Goal: Information Seeking & Learning: Learn about a topic

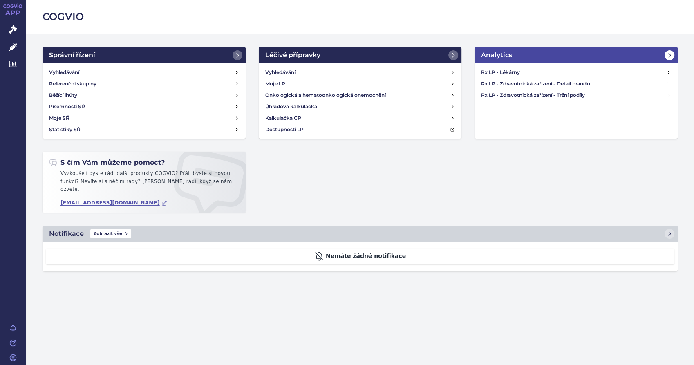
click at [668, 56] on icon at bounding box center [669, 55] width 7 height 7
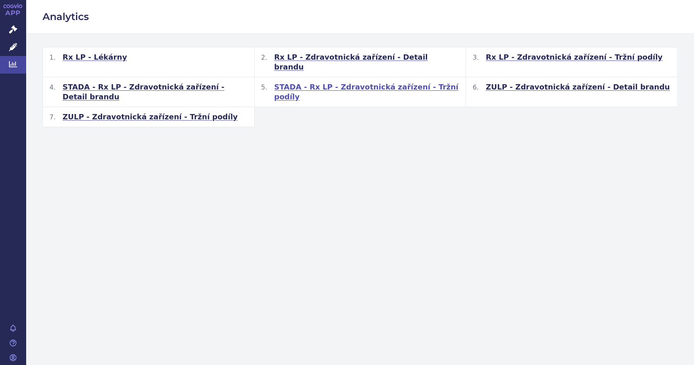
click at [337, 82] on span "STADA - Rx LP - Zdravotnická zařízení - Tržní podíly" at bounding box center [366, 92] width 185 height 20
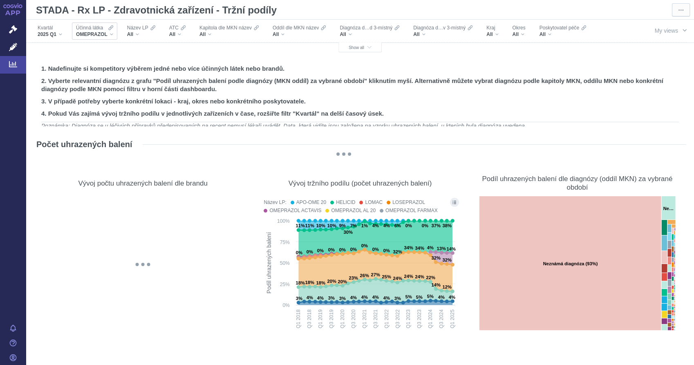
click at [112, 32] on div "OMEPRAZOL" at bounding box center [94, 34] width 37 height 7
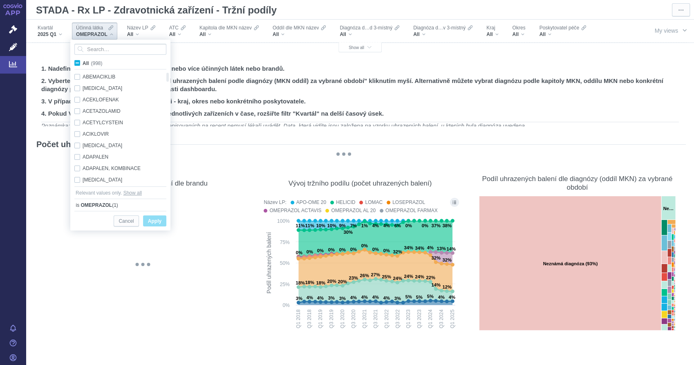
click at [83, 65] on span "All (998)" at bounding box center [93, 63] width 20 height 6
click at [83, 64] on input "All (998)" at bounding box center [85, 61] width 5 height 5
checkbox input "true"
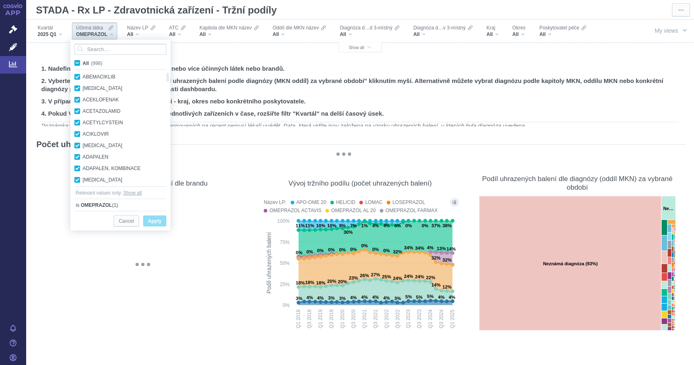
checkbox input "true"
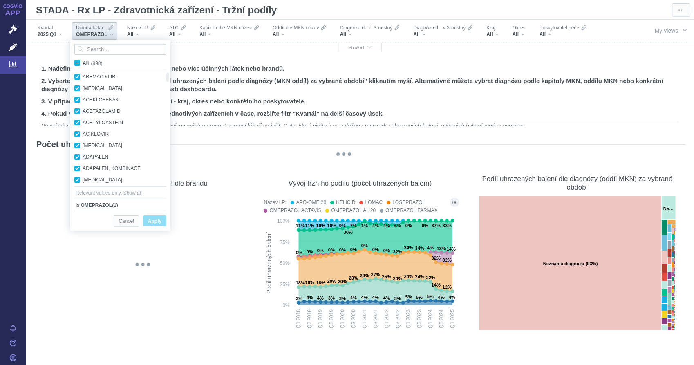
checkbox input "true"
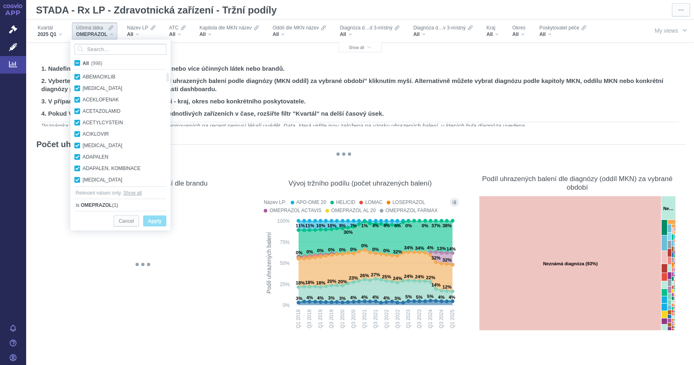
checkbox input "true"
click at [83, 65] on span "All (998)" at bounding box center [93, 63] width 20 height 6
click at [83, 64] on input "All (998)" at bounding box center [85, 61] width 5 height 5
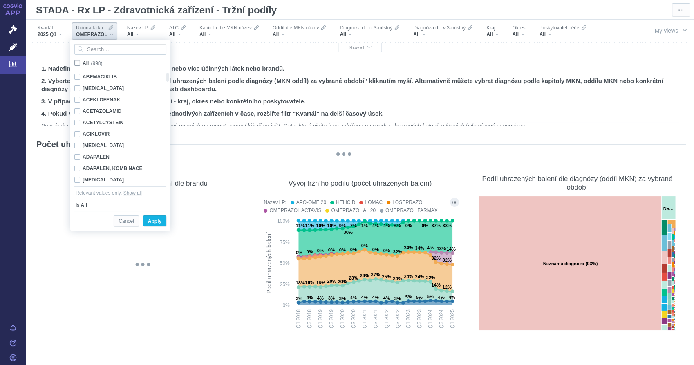
checkbox input "false"
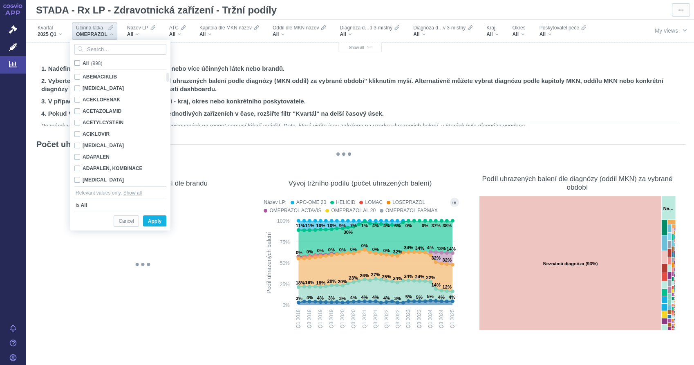
checkbox input "false"
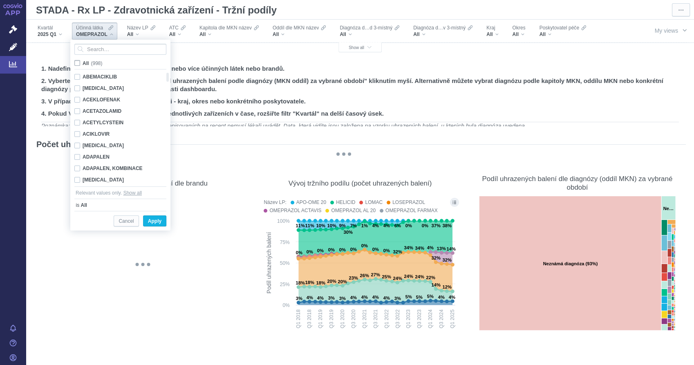
checkbox input "false"
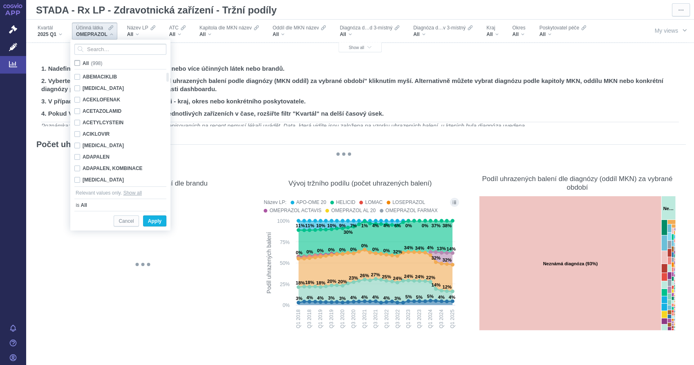
checkbox input "false"
click at [143, 35] on div "All" at bounding box center [141, 34] width 28 height 7
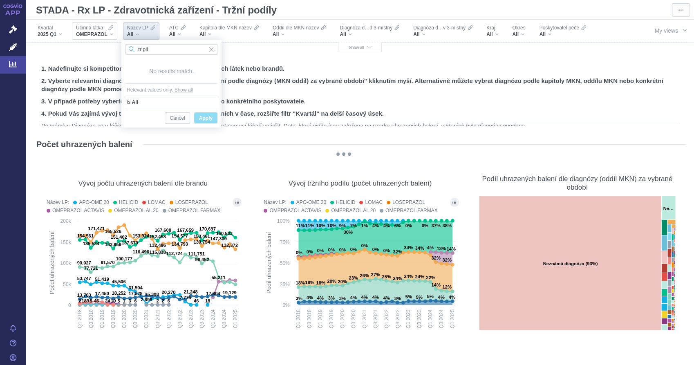
type input "tripli"
click at [102, 36] on span "OMEPRAZOL" at bounding box center [91, 34] width 31 height 7
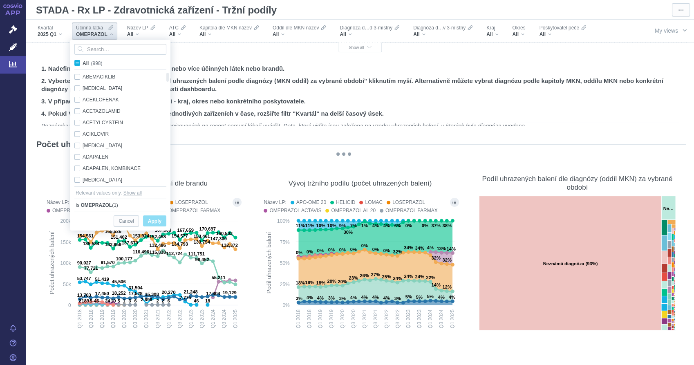
click at [83, 65] on span "All (998)" at bounding box center [93, 63] width 20 height 6
click at [83, 64] on input "All (998)" at bounding box center [85, 61] width 5 height 5
checkbox input "true"
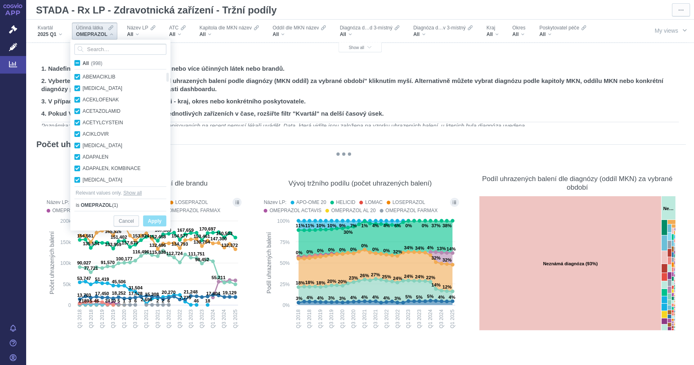
checkbox input "true"
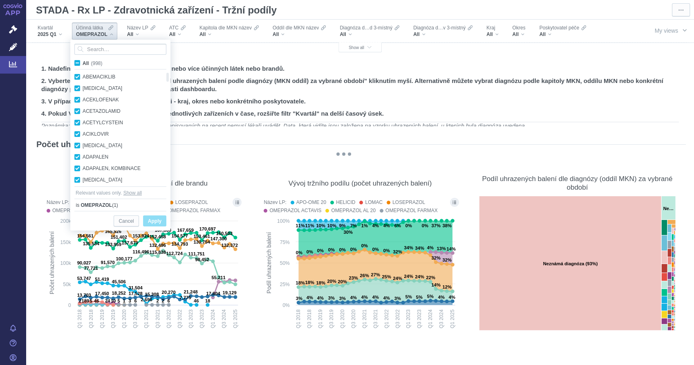
checkbox input "true"
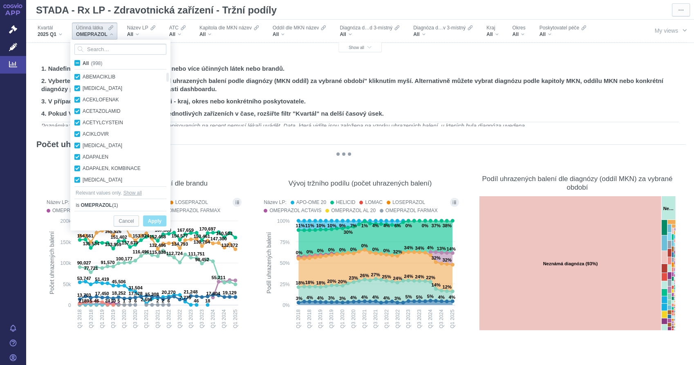
checkbox input "true"
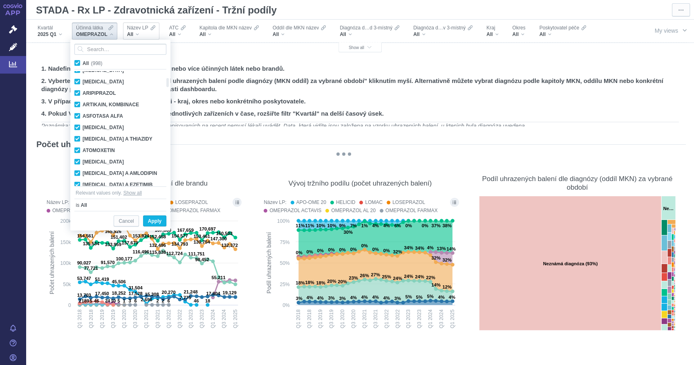
click at [142, 33] on div "All" at bounding box center [141, 34] width 28 height 7
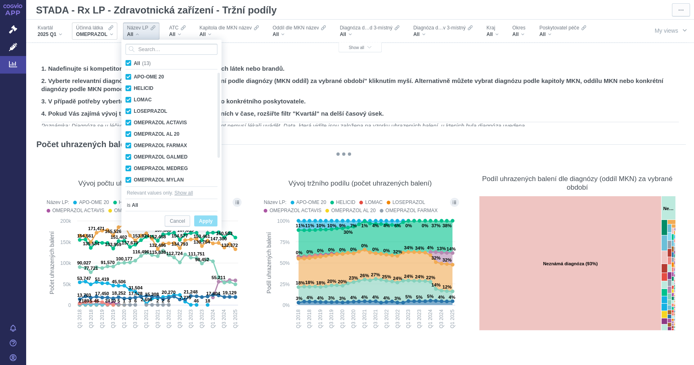
click at [109, 34] on div "OMEPRAZOL" at bounding box center [94, 34] width 37 height 7
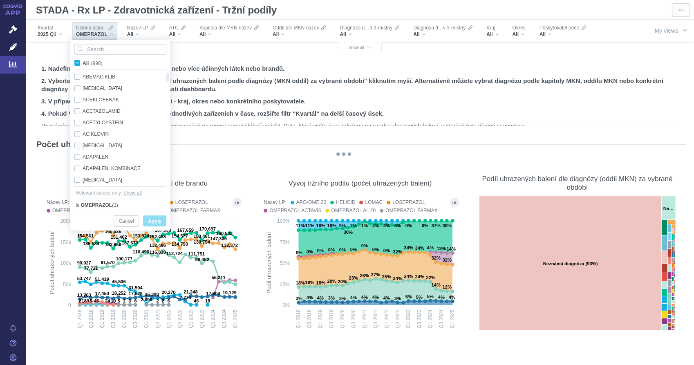
click at [83, 65] on span "All (998)" at bounding box center [93, 63] width 20 height 6
click at [83, 64] on input "All (998)" at bounding box center [85, 61] width 5 height 5
checkbox input "true"
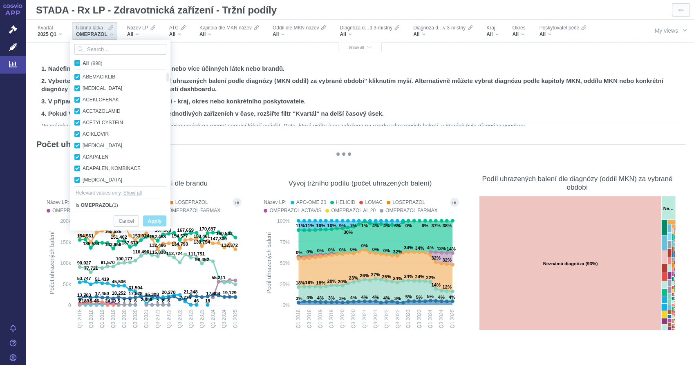
checkbox input "true"
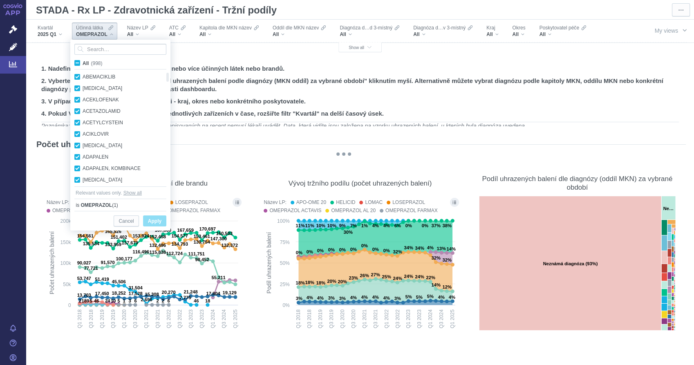
checkbox input "true"
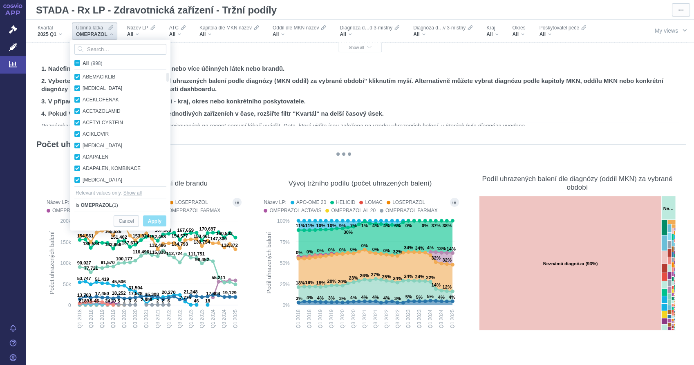
checkbox input "true"
click at [152, 221] on span "Apply" at bounding box center [154, 221] width 13 height 10
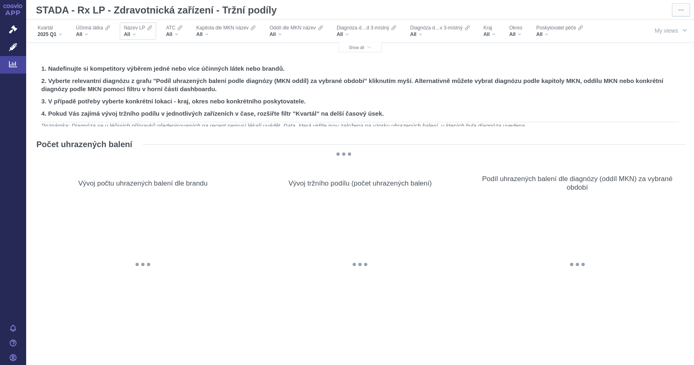
click at [134, 34] on div "All" at bounding box center [138, 34] width 28 height 7
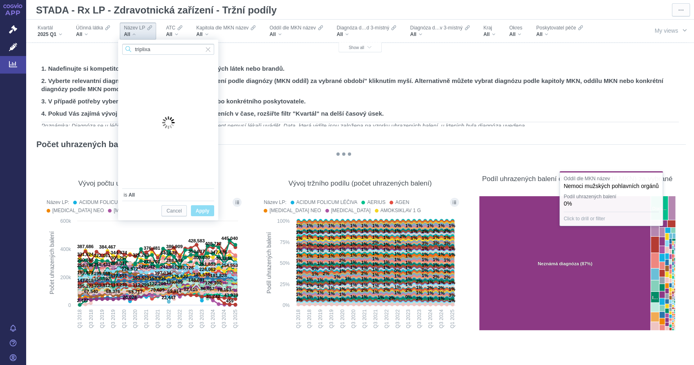
type input "triplixa"
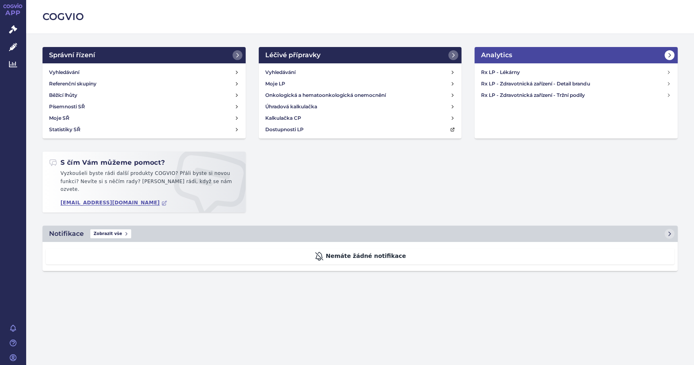
click at [669, 56] on icon at bounding box center [669, 55] width 7 height 7
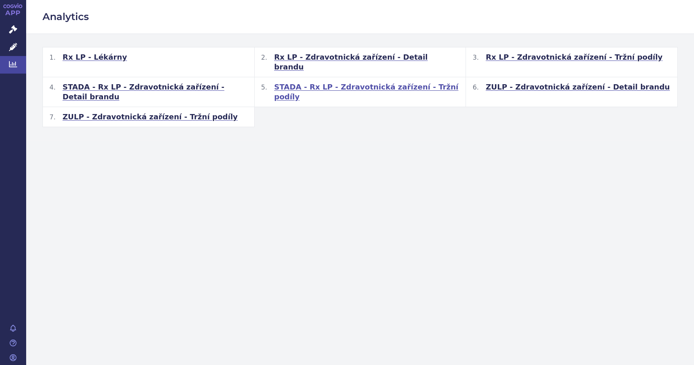
click at [361, 82] on span "STADA - Rx LP - Zdravotnická zařízení - Tržní podíly" at bounding box center [366, 92] width 185 height 20
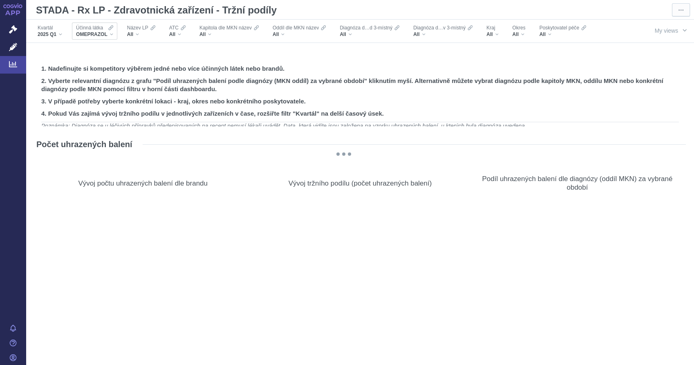
click at [108, 35] on div "OMEPRAZOL" at bounding box center [94, 34] width 37 height 7
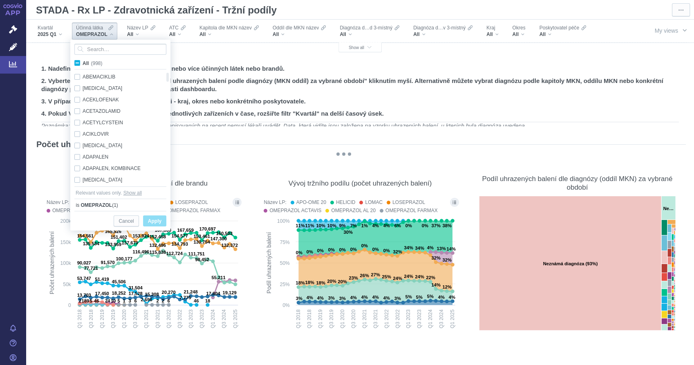
click at [110, 35] on div "OMEPRAZOL" at bounding box center [94, 34] width 37 height 7
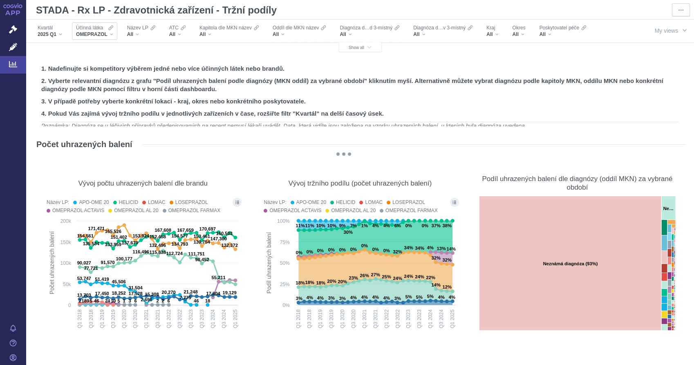
click at [110, 35] on div "OMEPRAZOL" at bounding box center [94, 34] width 37 height 7
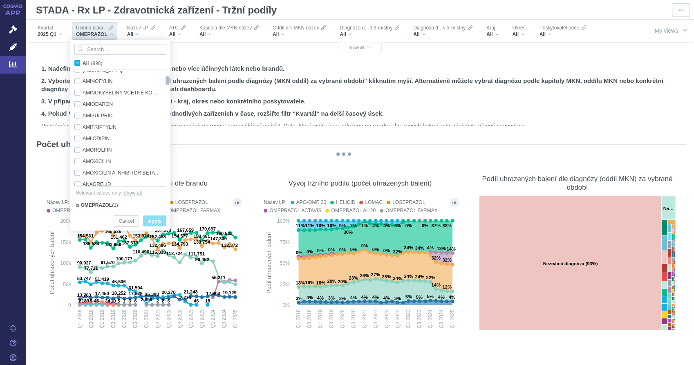
click at [167, 82] on div at bounding box center [168, 80] width 6 height 9
click at [78, 137] on div "AMLODIPIN Only" at bounding box center [117, 138] width 94 height 11
checkbox input "false"
drag, startPoint x: 168, startPoint y: 81, endPoint x: 167, endPoint y: 116, distance: 34.8
click at [167, 116] on div at bounding box center [168, 115] width 6 height 9
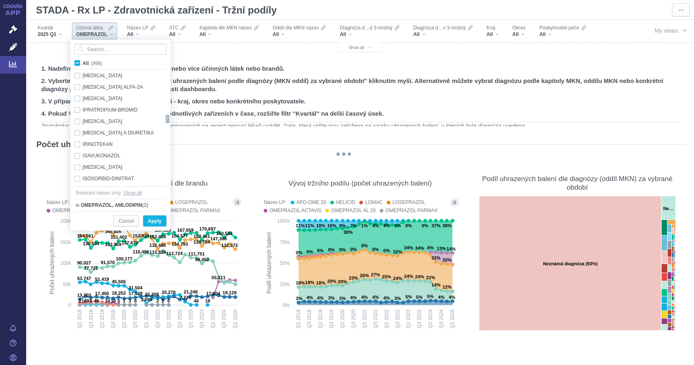
click at [167, 120] on div at bounding box center [168, 118] width 6 height 9
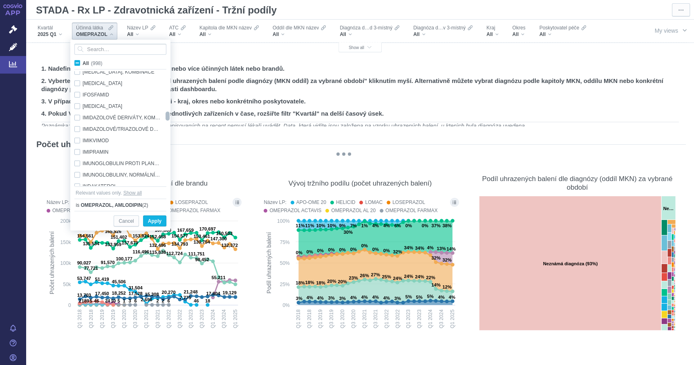
click at [167, 115] on div at bounding box center [168, 116] width 6 height 9
click at [167, 116] on div at bounding box center [168, 116] width 6 height 9
click at [78, 139] on div "INDAPAMID Only" at bounding box center [117, 141] width 94 height 11
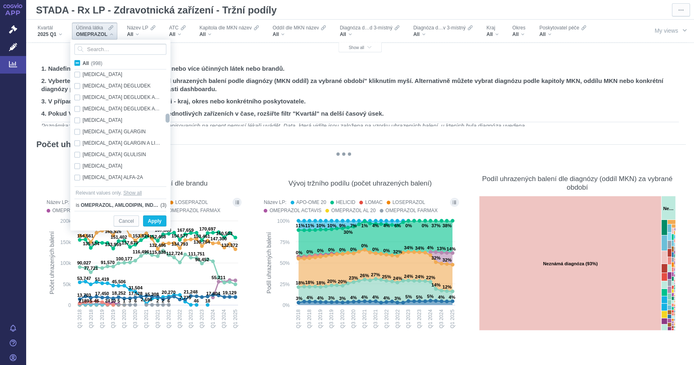
checkbox input "false"
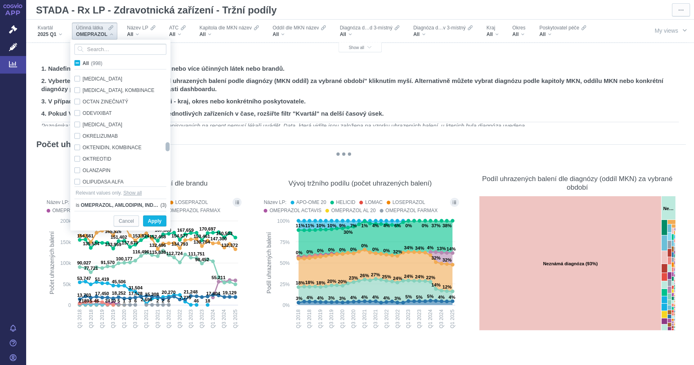
checkbox input "true"
drag, startPoint x: 167, startPoint y: 116, endPoint x: 168, endPoint y: 147, distance: 30.6
click at [168, 147] on div at bounding box center [168, 147] width 6 height 9
click at [78, 147] on div "OMEPRAZOL Only" at bounding box center [117, 148] width 94 height 11
checkbox input "false"
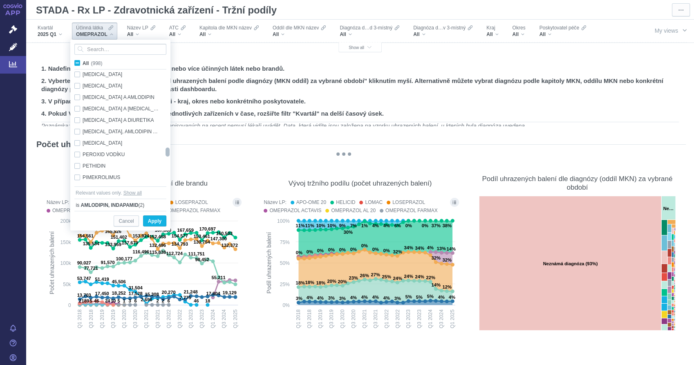
drag, startPoint x: 165, startPoint y: 147, endPoint x: 167, endPoint y: 152, distance: 4.7
click at [167, 152] on div at bounding box center [168, 151] width 6 height 9
click at [148, 131] on span "Only" at bounding box center [148, 131] width 10 height 11
checkbox input "true"
click at [157, 219] on span "Apply" at bounding box center [154, 221] width 13 height 10
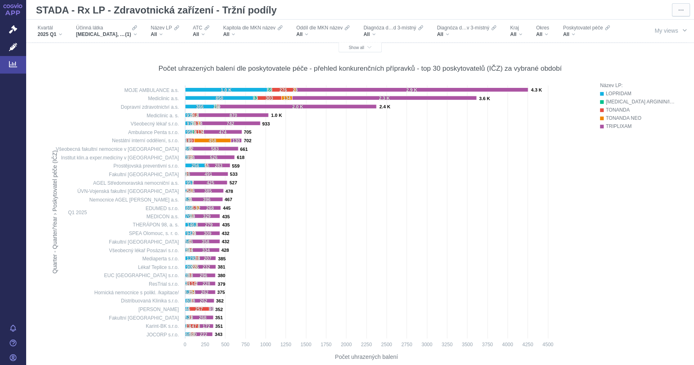
scroll to position [311, 0]
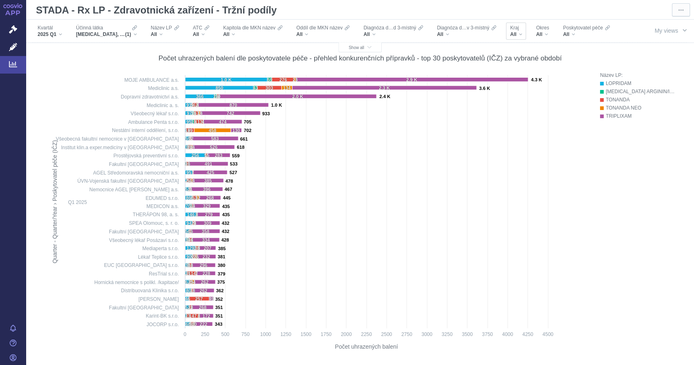
click at [523, 33] on div "Kraj All" at bounding box center [516, 30] width 20 height 17
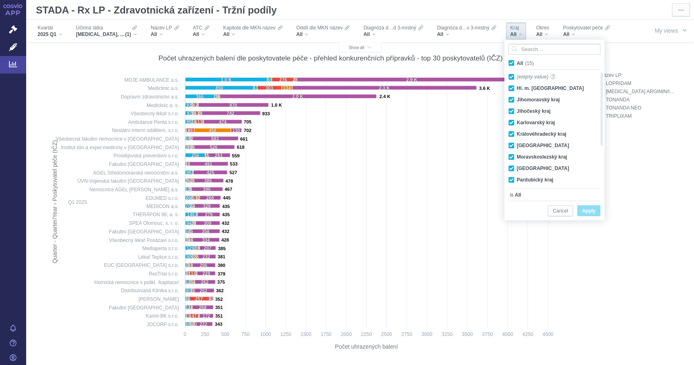
click at [516, 61] on span "All (15)" at bounding box center [524, 63] width 17 height 6
click at [516, 61] on input "All (15)" at bounding box center [518, 61] width 5 height 5
checkbox input "false"
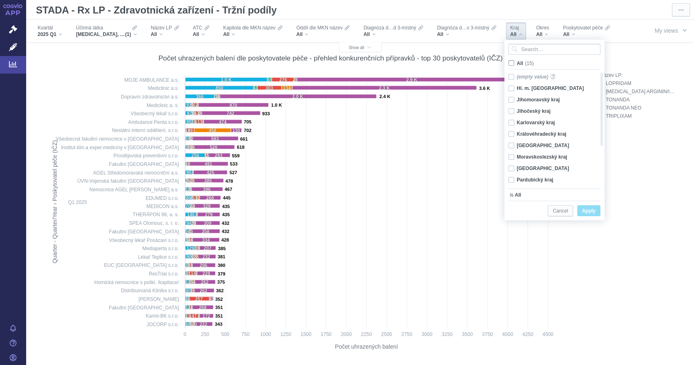
checkbox input "false"
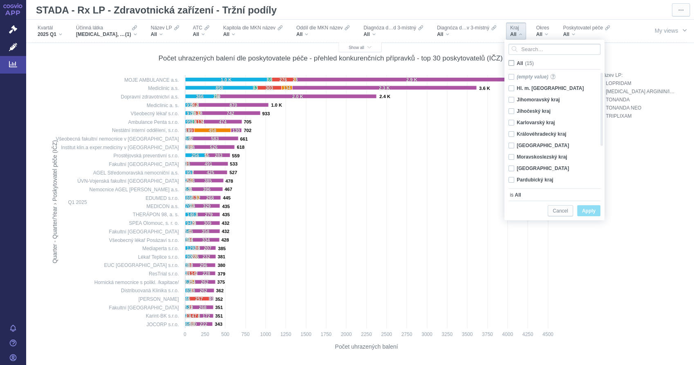
checkbox input "false"
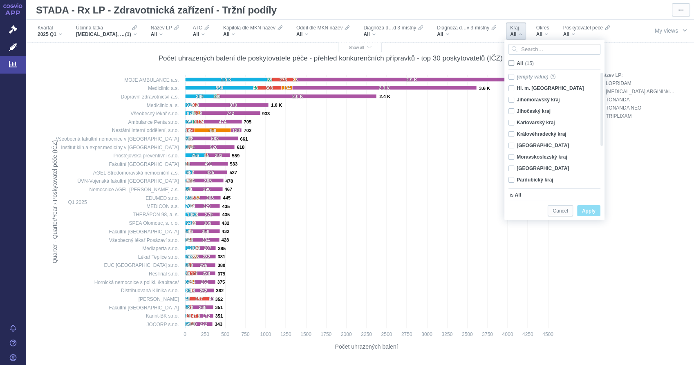
checkbox input "false"
click at [512, 89] on div "Hl. m. Praha Only" at bounding box center [551, 88] width 94 height 11
checkbox input "true"
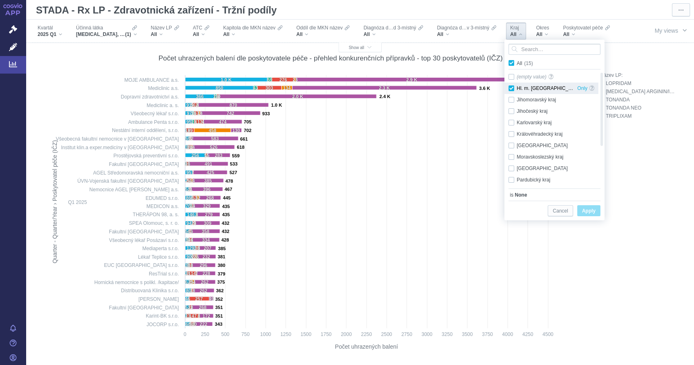
checkbox input "true"
click at [591, 209] on span "Apply" at bounding box center [588, 211] width 13 height 10
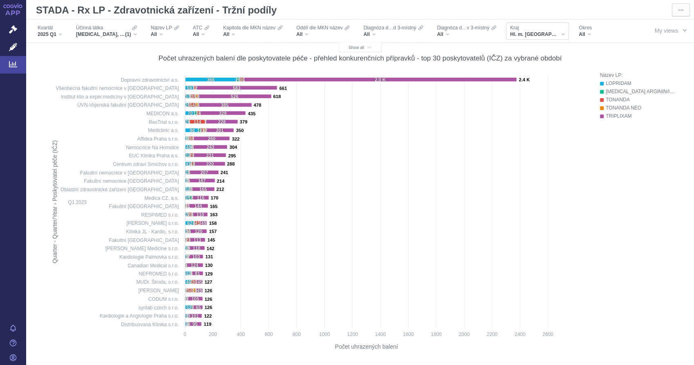
click at [543, 35] on div "Hl. m. Praha" at bounding box center [537, 34] width 55 height 7
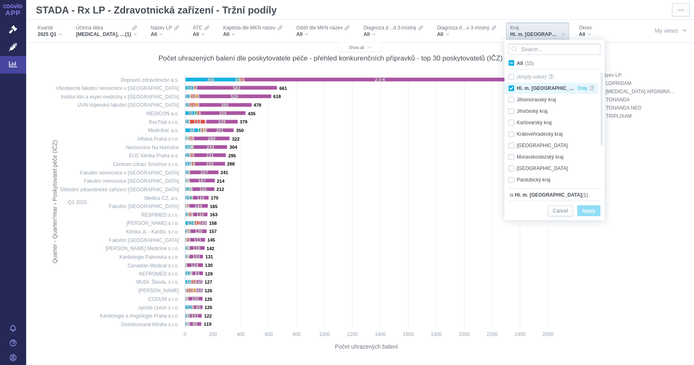
click at [512, 87] on div "Hl. m. Praha Only" at bounding box center [551, 88] width 94 height 11
checkbox input "false"
click at [512, 112] on div "Jihočeský kraj Only" at bounding box center [551, 110] width 94 height 11
checkbox input "true"
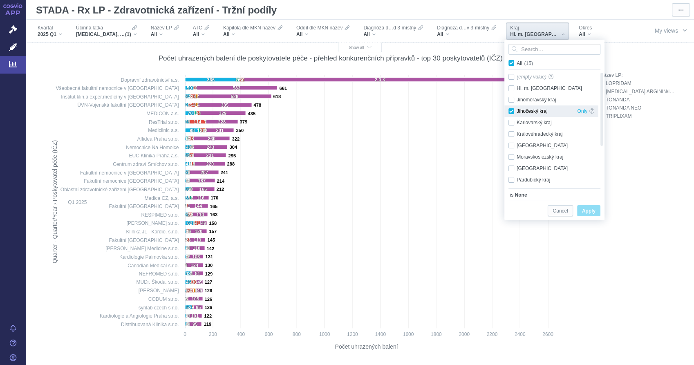
checkbox input "true"
click at [588, 209] on span "Apply" at bounding box center [588, 211] width 13 height 10
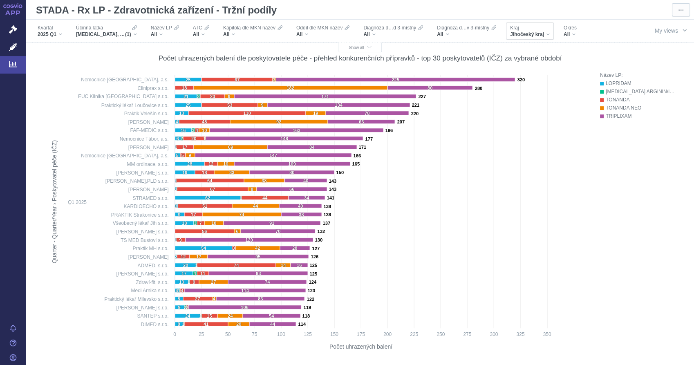
click at [546, 36] on div "Jihočeský kraj" at bounding box center [530, 34] width 40 height 7
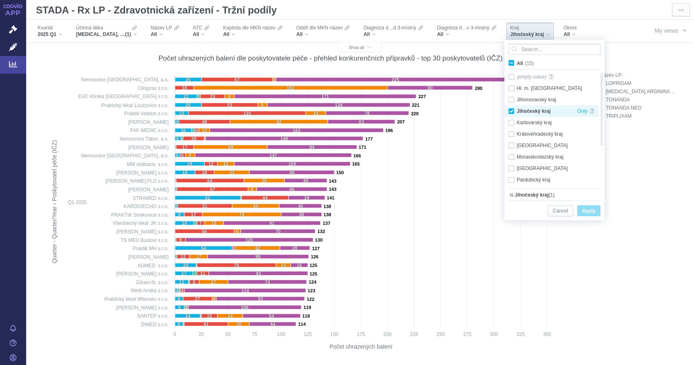
click at [511, 111] on div "Jihočeský kraj Only" at bounding box center [551, 110] width 94 height 11
checkbox input "false"
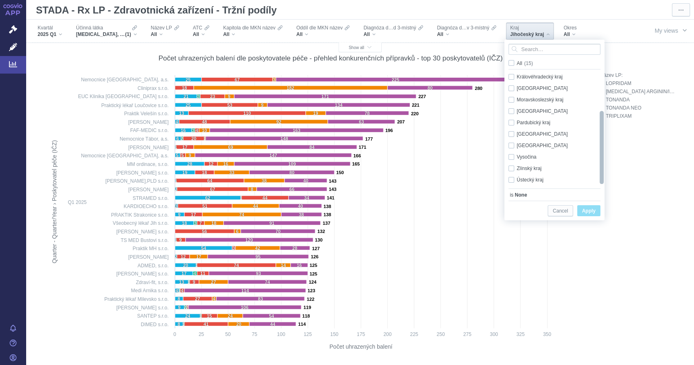
drag, startPoint x: 601, startPoint y: 113, endPoint x: 602, endPoint y: 154, distance: 41.3
click at [602, 154] on div at bounding box center [602, 147] width 6 height 73
click at [511, 159] on div "Vysočina Only" at bounding box center [551, 156] width 94 height 11
checkbox input "true"
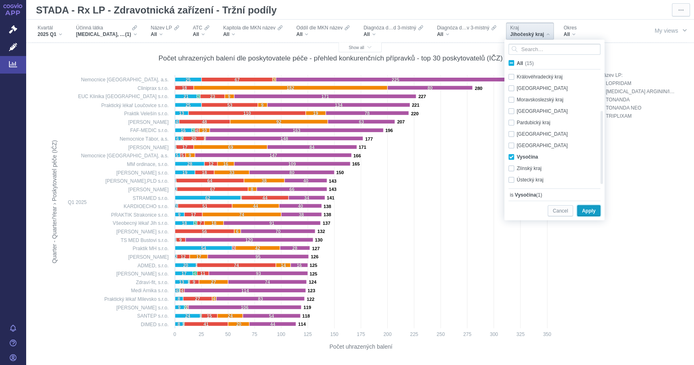
click at [592, 212] on span "Apply" at bounding box center [588, 211] width 13 height 10
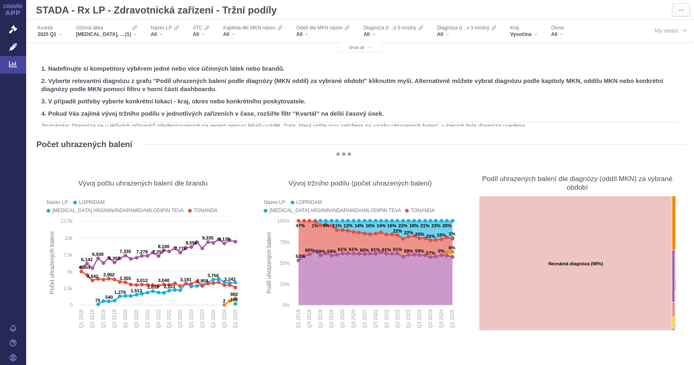
scroll to position [311, 0]
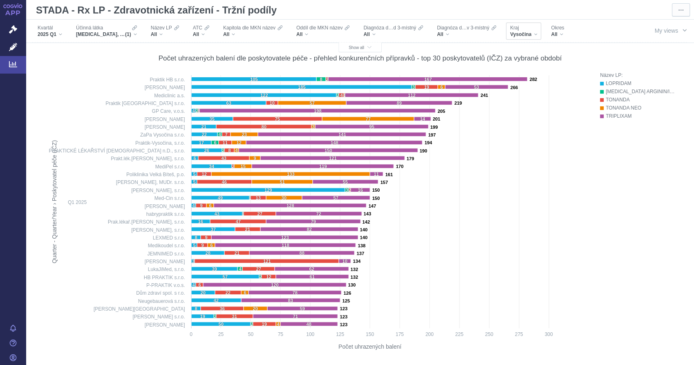
click at [533, 34] on div "Vysočina" at bounding box center [523, 34] width 27 height 7
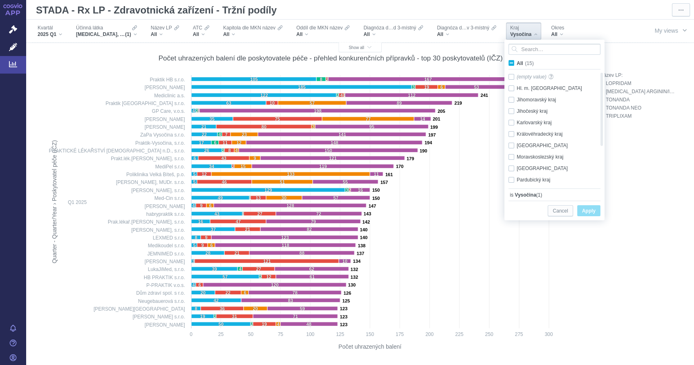
click at [516, 63] on span "All (15)" at bounding box center [524, 63] width 17 height 6
click at [516, 63] on input "All (15)" at bounding box center [518, 61] width 5 height 5
checkbox input "true"
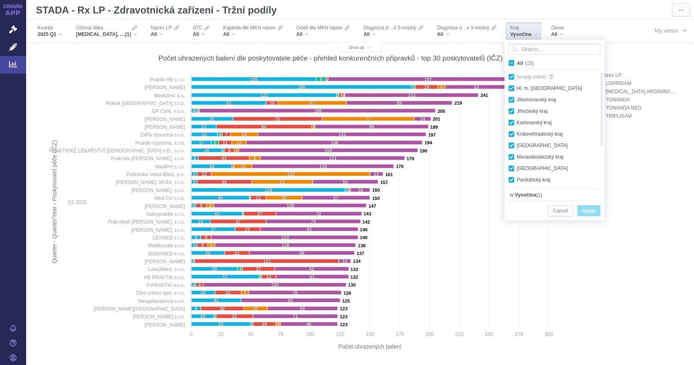
checkbox input "true"
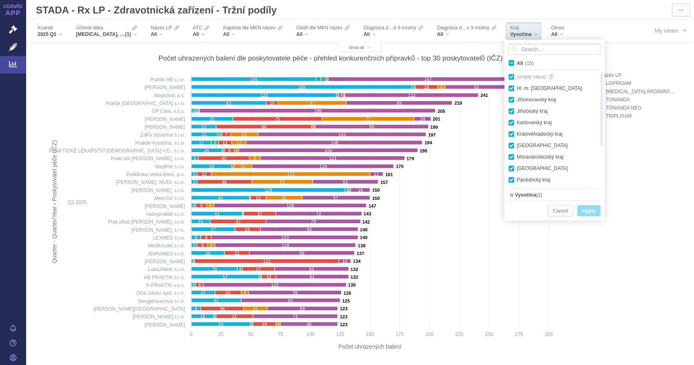
checkbox input "true"
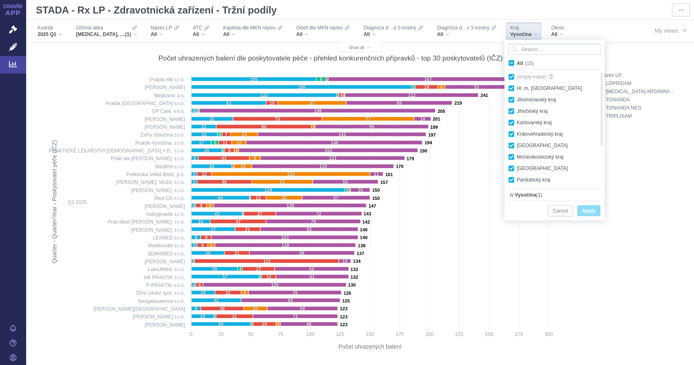
checkbox input "true"
click at [516, 63] on span "All (15)" at bounding box center [524, 63] width 17 height 6
click at [516, 63] on input "All (15)" at bounding box center [518, 61] width 5 height 5
checkbox input "false"
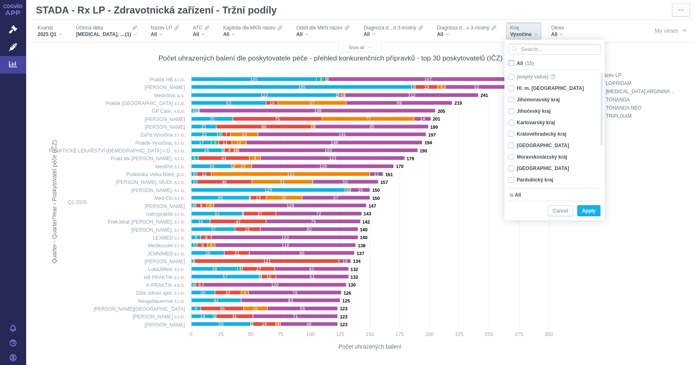
checkbox input "false"
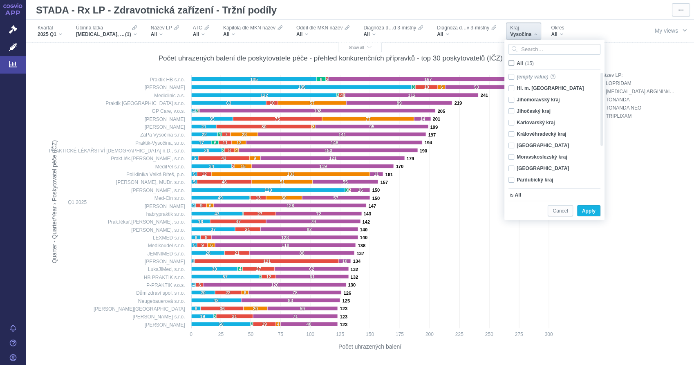
checkbox input "false"
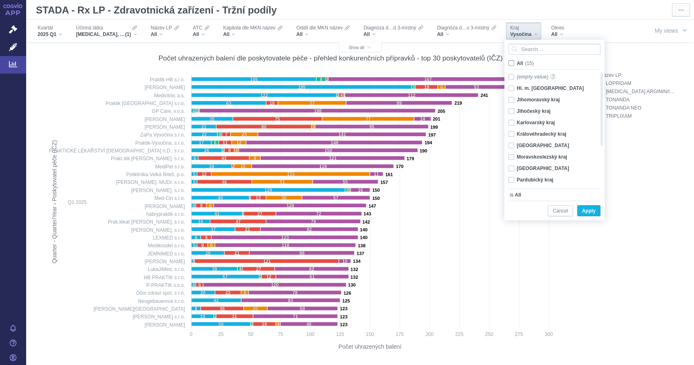
checkbox input "false"
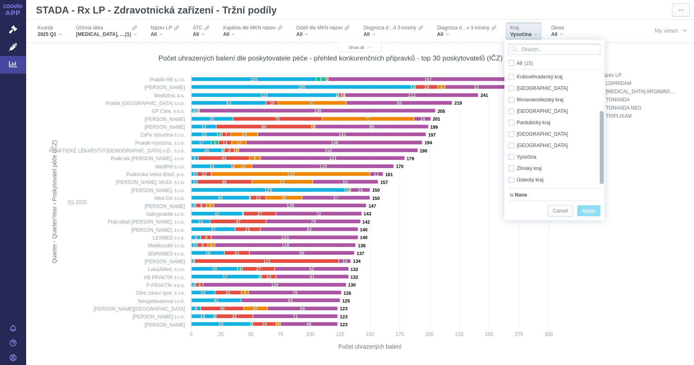
drag, startPoint x: 602, startPoint y: 127, endPoint x: 602, endPoint y: 172, distance: 44.1
click at [602, 172] on div at bounding box center [602, 147] width 6 height 73
click at [512, 123] on div "Pardubický kraj Only" at bounding box center [551, 122] width 94 height 11
checkbox input "true"
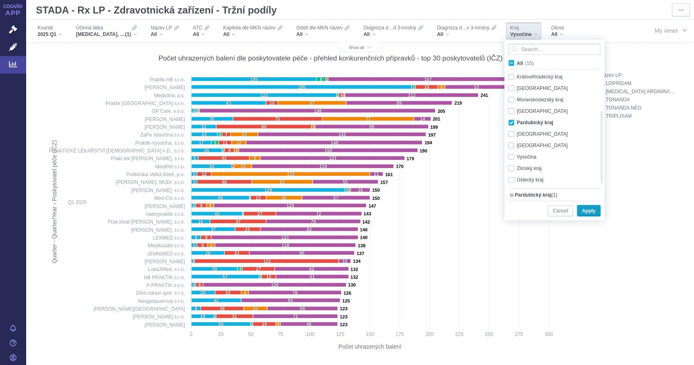
click at [593, 210] on span "Apply" at bounding box center [588, 211] width 13 height 10
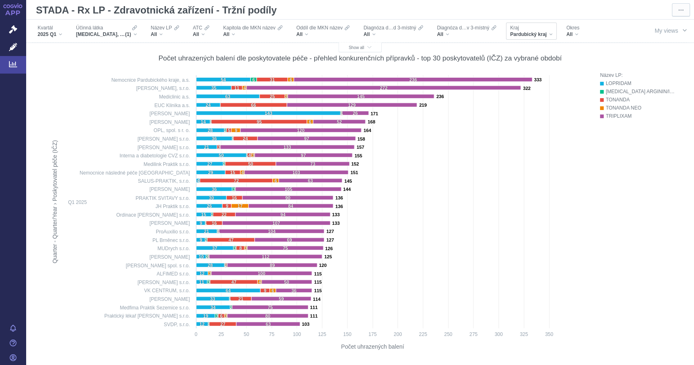
click at [549, 38] on div "Kraj Pardubický kraj" at bounding box center [531, 30] width 50 height 17
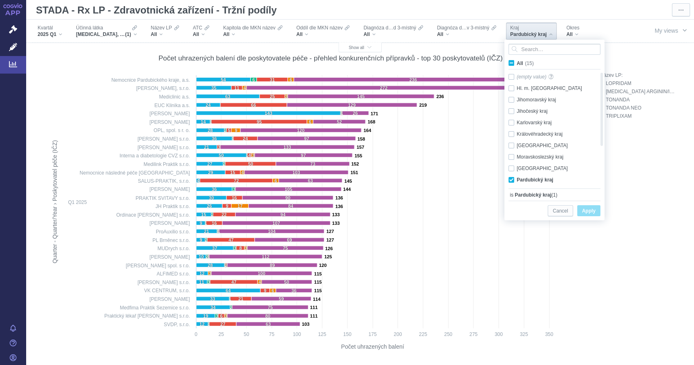
click at [516, 64] on span "All (15)" at bounding box center [524, 63] width 17 height 6
click at [516, 64] on input "All (15)" at bounding box center [518, 61] width 5 height 5
checkbox input "true"
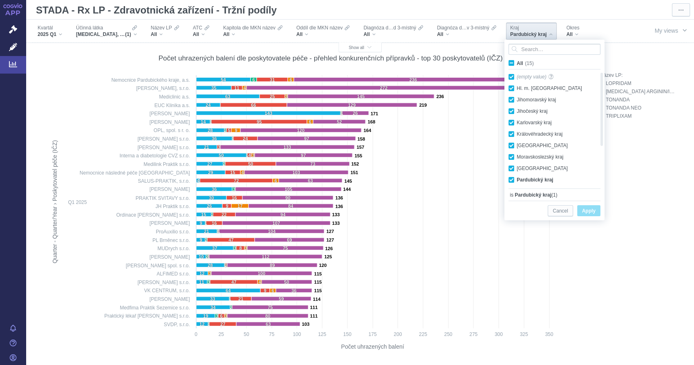
checkbox input "true"
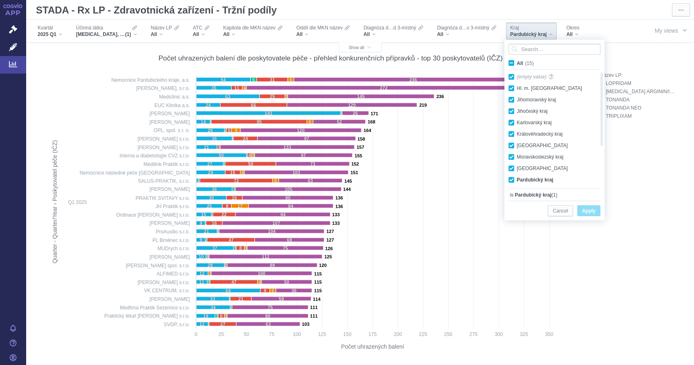
checkbox input "true"
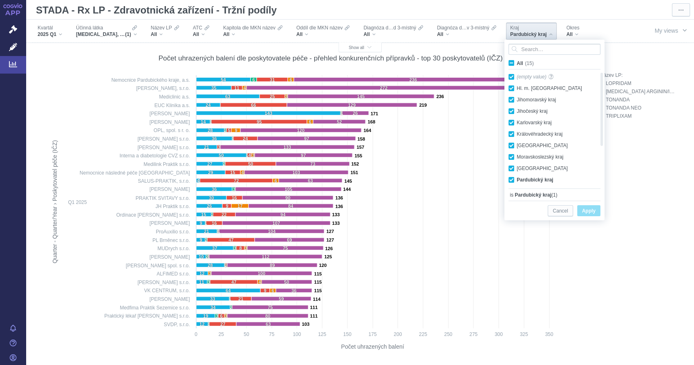
checkbox input "true"
click at [588, 209] on span "Apply" at bounding box center [588, 211] width 13 height 10
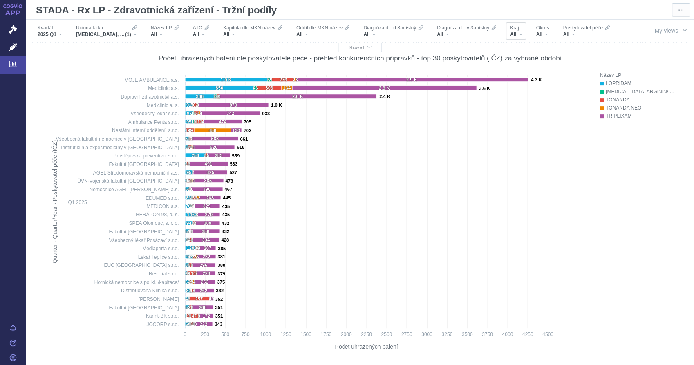
click at [520, 34] on div "All" at bounding box center [516, 34] width 12 height 7
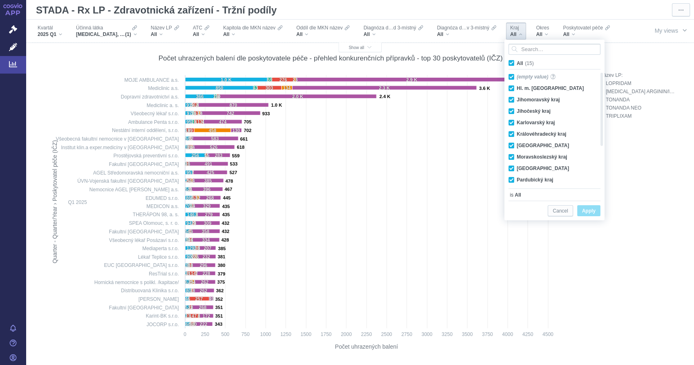
click at [516, 63] on span "All (15)" at bounding box center [524, 63] width 17 height 6
click at [516, 63] on input "All (15)" at bounding box center [518, 61] width 5 height 5
checkbox input "false"
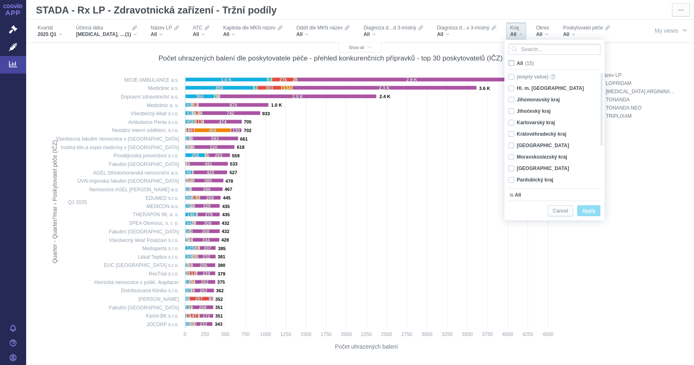
checkbox input "false"
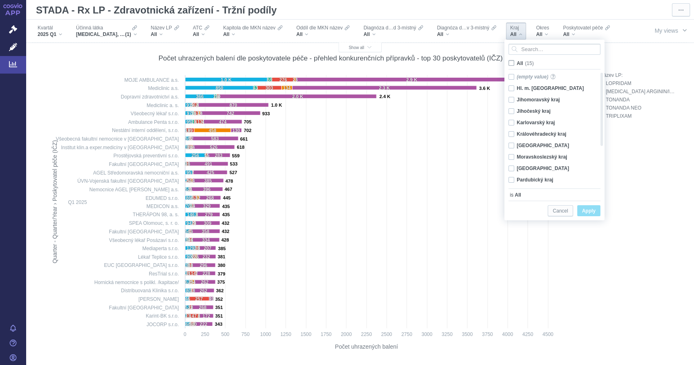
checkbox input "false"
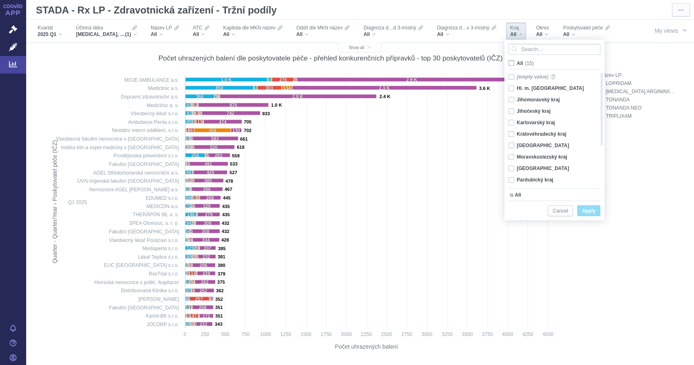
checkbox input "false"
drag, startPoint x: 601, startPoint y: 123, endPoint x: 603, endPoint y: 165, distance: 42.5
click at [603, 165] on div at bounding box center [602, 147] width 6 height 73
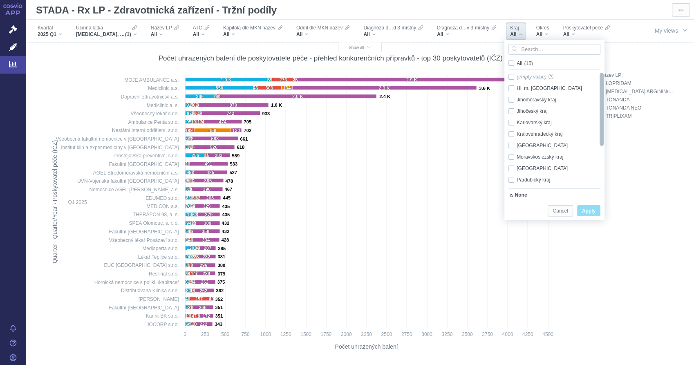
drag, startPoint x: 601, startPoint y: 135, endPoint x: 599, endPoint y: 90, distance: 44.6
click at [599, 90] on div at bounding box center [602, 109] width 6 height 73
click at [543, 91] on div "Hl. m. Praha Only" at bounding box center [551, 88] width 94 height 11
checkbox input "true"
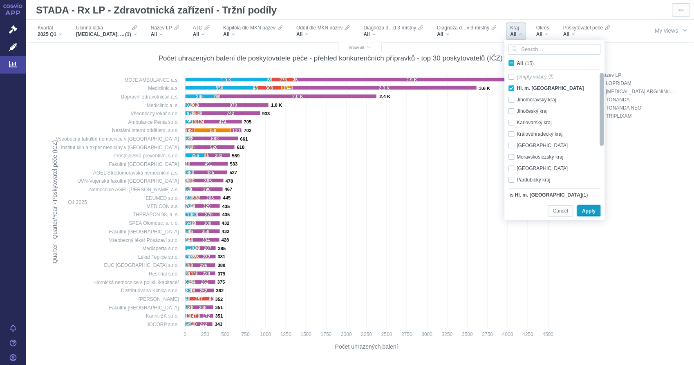
click at [588, 210] on span "Apply" at bounding box center [588, 211] width 13 height 10
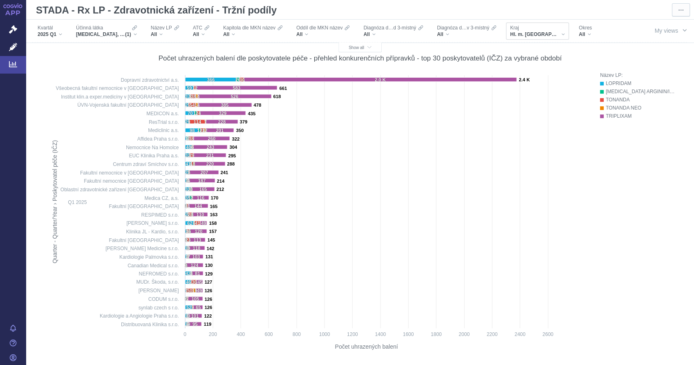
click at [539, 34] on div "Hl. m. Praha" at bounding box center [537, 34] width 55 height 7
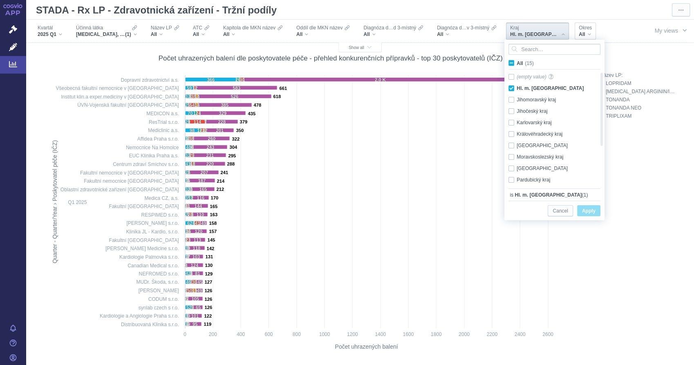
click at [579, 34] on div "All" at bounding box center [585, 34] width 13 height 7
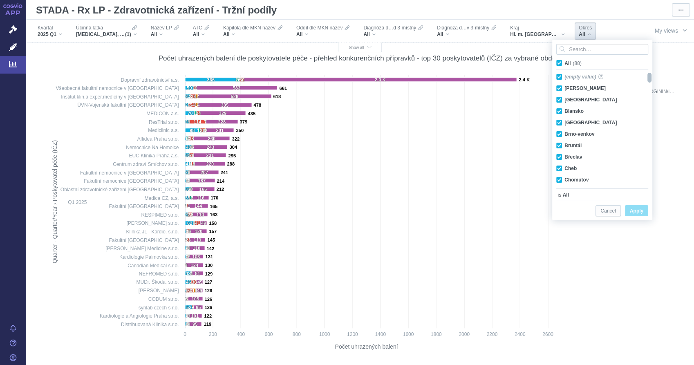
click at [649, 78] on div at bounding box center [649, 78] width 6 height 10
click at [564, 63] on span "All (88)" at bounding box center [572, 63] width 17 height 6
click at [564, 63] on input "All (88)" at bounding box center [566, 61] width 5 height 5
checkbox input "false"
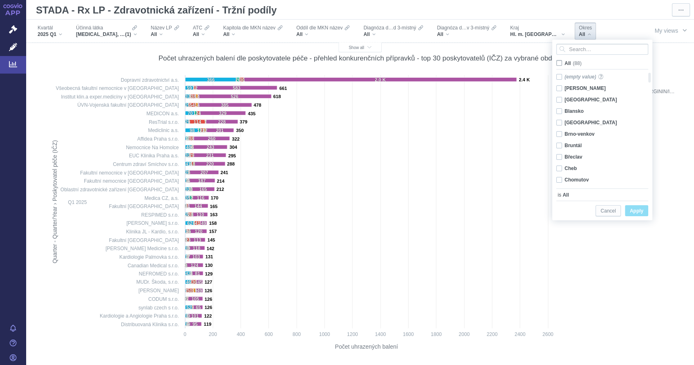
checkbox input "false"
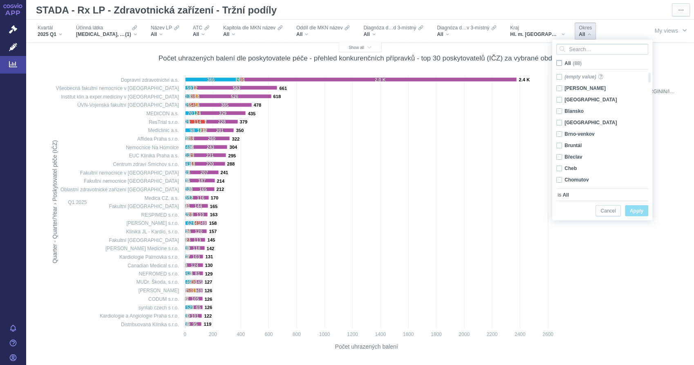
checkbox input "false"
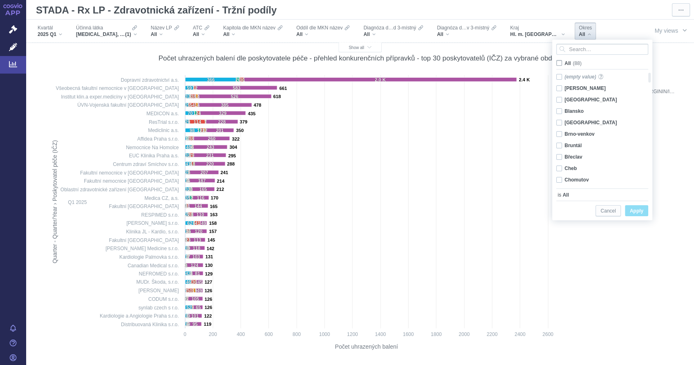
checkbox input "false"
drag, startPoint x: 648, startPoint y: 76, endPoint x: 654, endPoint y: 134, distance: 58.7
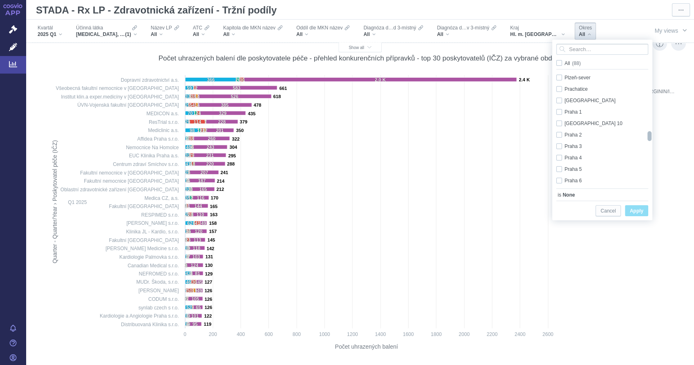
click at [654, 134] on body "APP Správní řízení Léčivé přípravky Analytics Notifikace Nápověda Martin Vaněk …" at bounding box center [347, 182] width 694 height 365
click at [558, 136] on div "Praha 2 Only" at bounding box center [599, 134] width 94 height 11
checkbox input "true"
click at [640, 212] on span "Apply" at bounding box center [636, 211] width 13 height 10
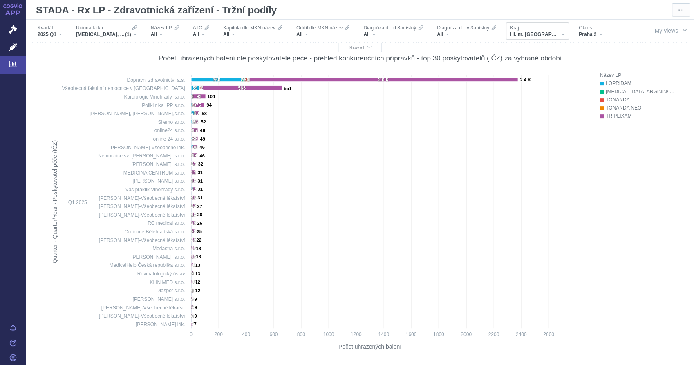
click at [543, 35] on div "Hl. m. Praha" at bounding box center [537, 34] width 55 height 7
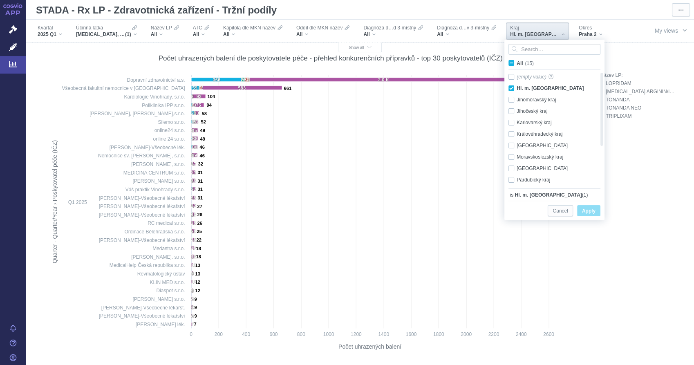
click at [516, 63] on span "All (15)" at bounding box center [524, 63] width 17 height 6
click at [516, 63] on input "All (15)" at bounding box center [518, 61] width 5 height 5
checkbox input "true"
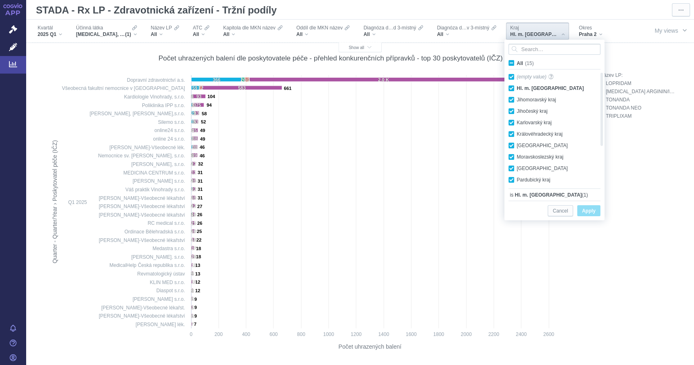
checkbox input "true"
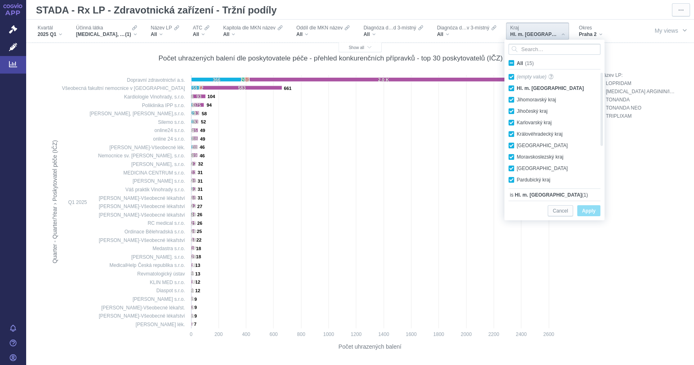
checkbox input "true"
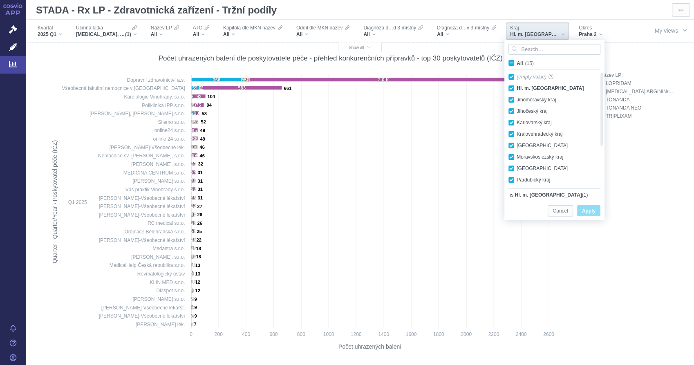
checkbox input "true"
click at [586, 209] on span "Apply" at bounding box center [588, 211] width 13 height 10
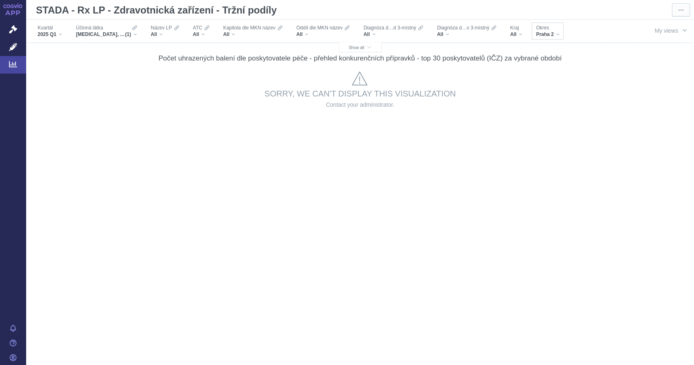
click at [554, 33] on div "Praha 2" at bounding box center [547, 34] width 23 height 7
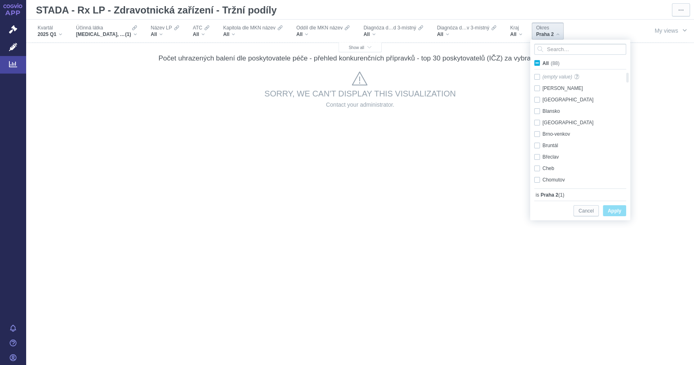
click at [542, 64] on span "All (88)" at bounding box center [550, 63] width 17 height 6
click at [542, 64] on input "All (88)" at bounding box center [544, 61] width 5 height 5
checkbox input "true"
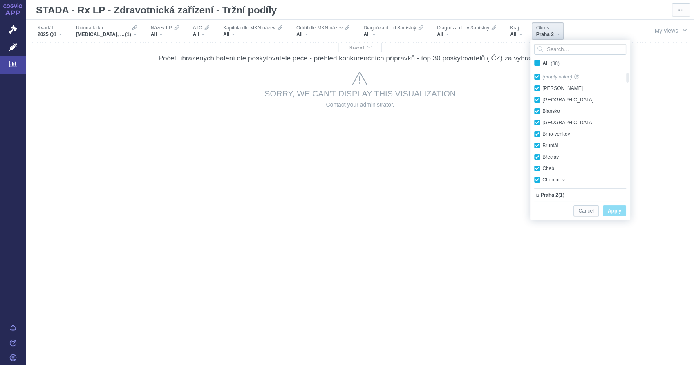
checkbox input "true"
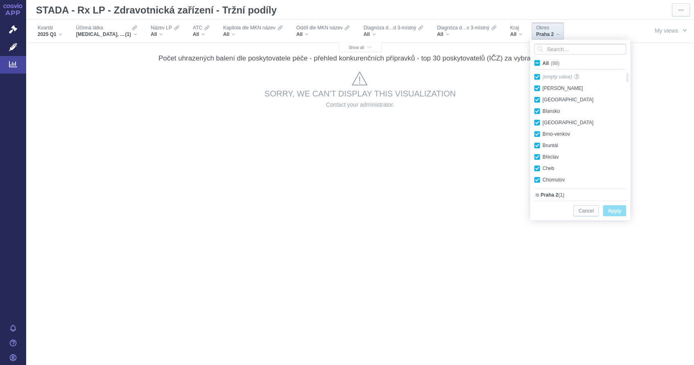
checkbox input "true"
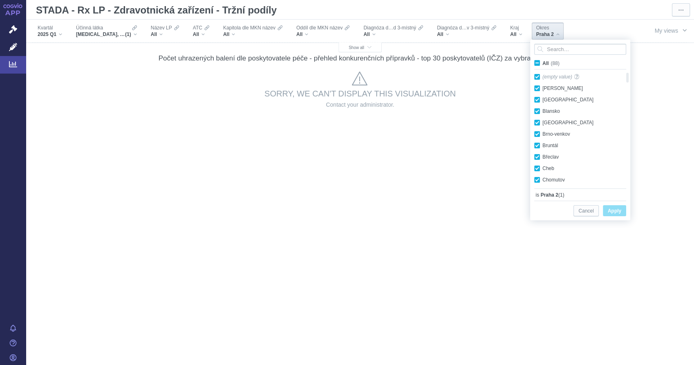
checkbox input "true"
click at [614, 209] on span "Apply" at bounding box center [614, 211] width 13 height 10
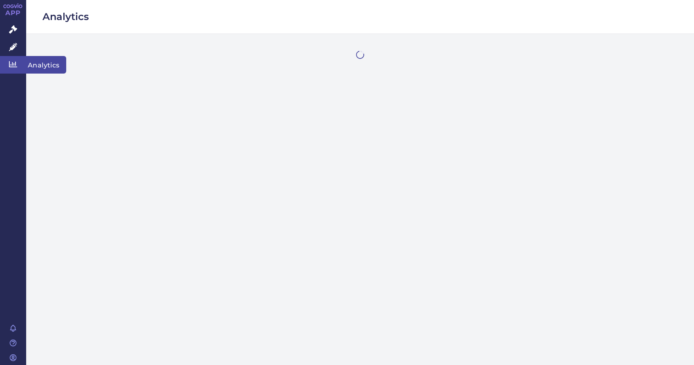
click at [13, 64] on icon at bounding box center [13, 64] width 8 height 8
click at [14, 63] on icon at bounding box center [13, 64] width 8 height 6
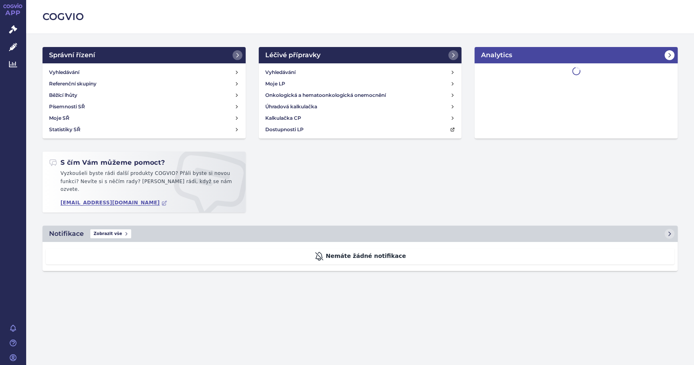
click at [671, 56] on icon at bounding box center [669, 55] width 7 height 7
click at [668, 54] on icon at bounding box center [669, 55] width 7 height 7
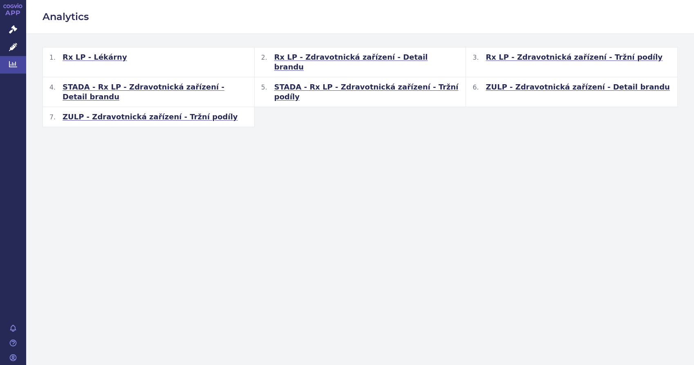
click at [337, 82] on span "STADA - Rx LP - Zdravotnická zařízení - Tržní podíly" at bounding box center [366, 92] width 185 height 20
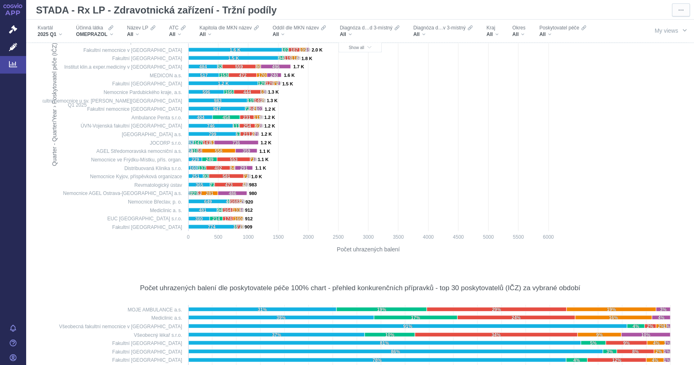
scroll to position [227, 0]
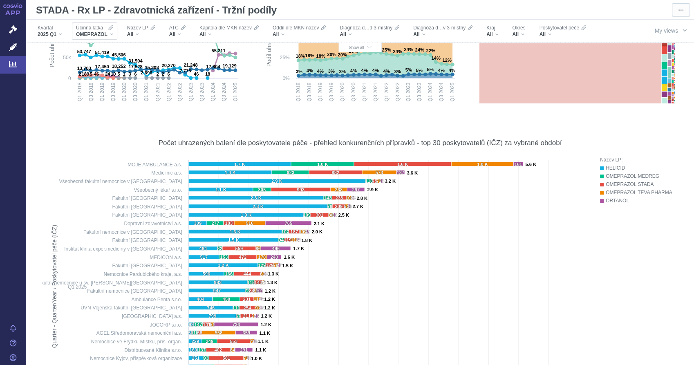
click at [112, 35] on div "OMEPRAZOL" at bounding box center [94, 34] width 37 height 7
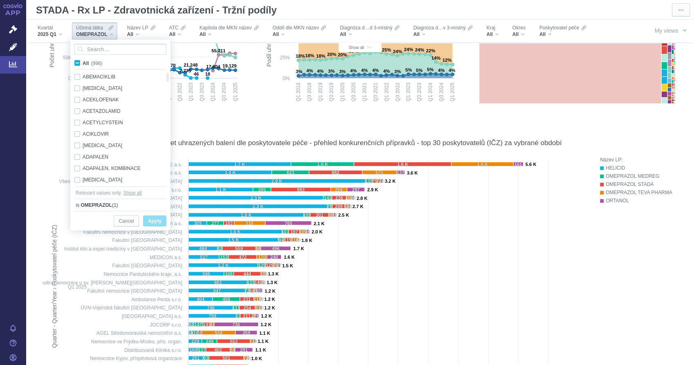
click at [83, 63] on span "All (998)" at bounding box center [93, 63] width 20 height 6
click at [83, 63] on input "All (998)" at bounding box center [85, 61] width 5 height 5
checkbox input "true"
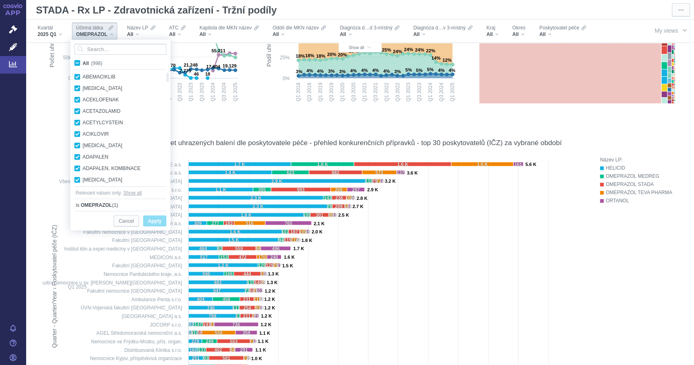
checkbox input "true"
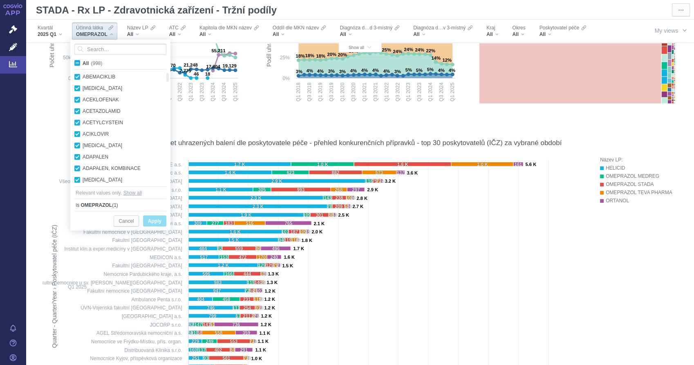
checkbox input "true"
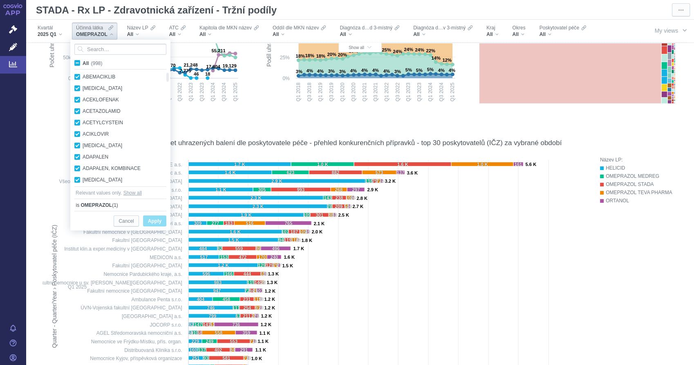
checkbox input "true"
click at [83, 63] on span "All (998)" at bounding box center [93, 63] width 20 height 6
click at [83, 63] on input "All (998)" at bounding box center [85, 61] width 5 height 5
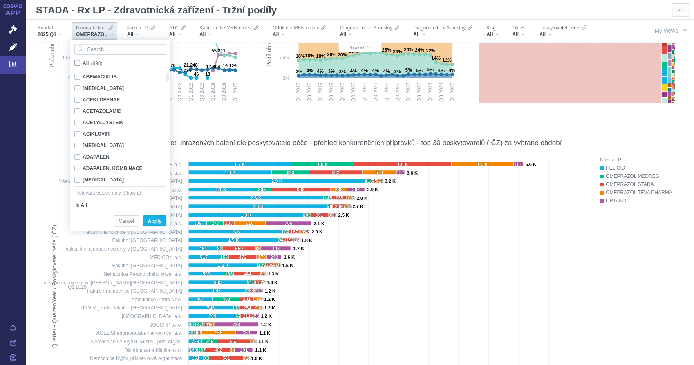
checkbox input "false"
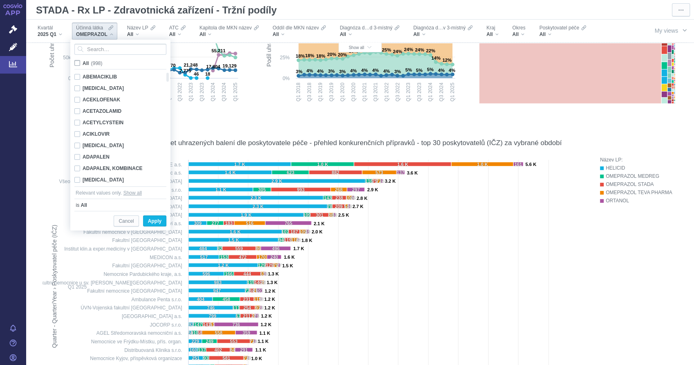
checkbox input "false"
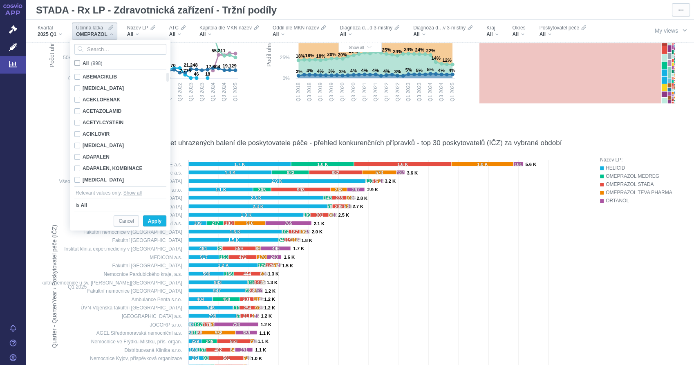
checkbox input "false"
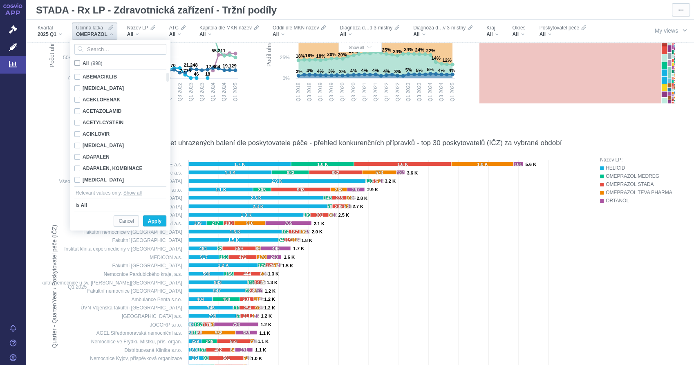
checkbox input "false"
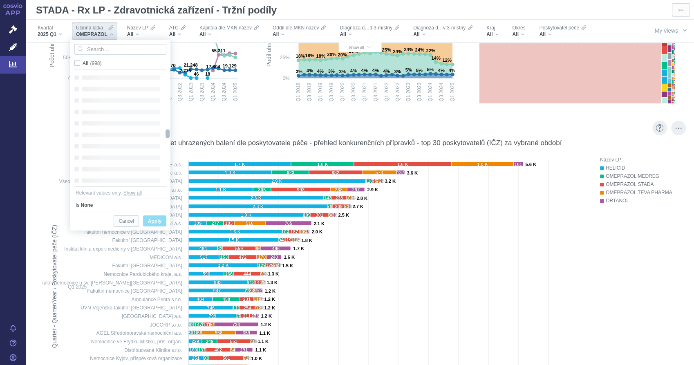
drag, startPoint x: 167, startPoint y: 89, endPoint x: 170, endPoint y: 132, distance: 43.0
click at [170, 132] on body "APP Správní řízení Léčivé přípravky Analytics Notifikace [GEOGRAPHIC_DATA] [PER…" at bounding box center [347, 182] width 694 height 365
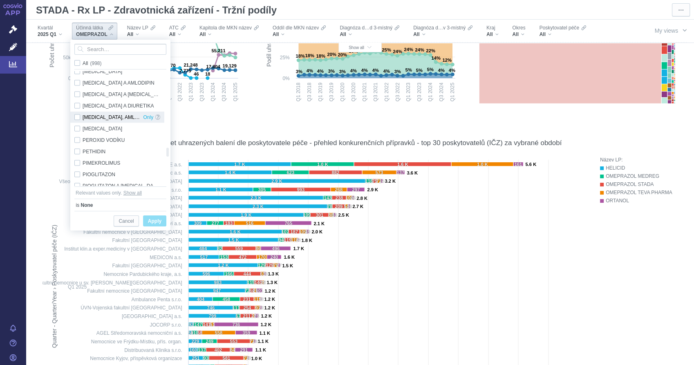
click at [77, 118] on div "[MEDICAL_DATA], AMLODIPIN A INDAPAMID Only" at bounding box center [117, 117] width 94 height 11
checkbox input "true"
click at [145, 116] on span "Only" at bounding box center [148, 117] width 10 height 11
click at [147, 116] on span "Only" at bounding box center [148, 117] width 10 height 11
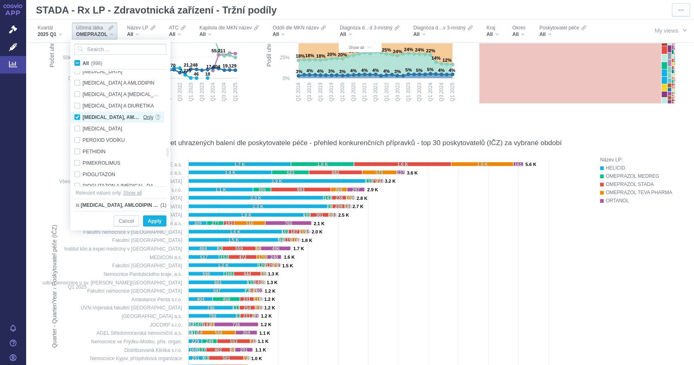
click at [150, 117] on span "Only" at bounding box center [148, 117] width 10 height 11
click at [155, 221] on span "Apply" at bounding box center [154, 221] width 13 height 10
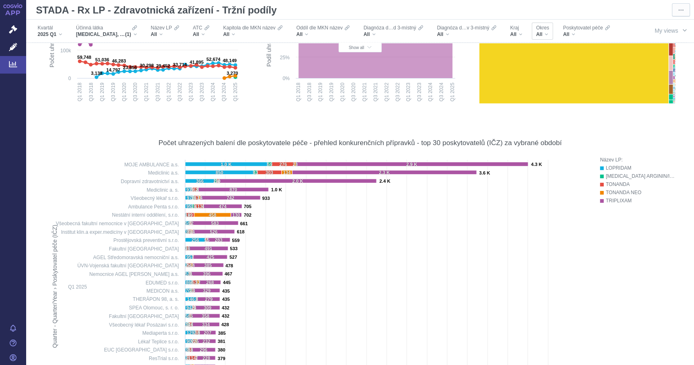
click at [547, 31] on div "All" at bounding box center [542, 34] width 13 height 7
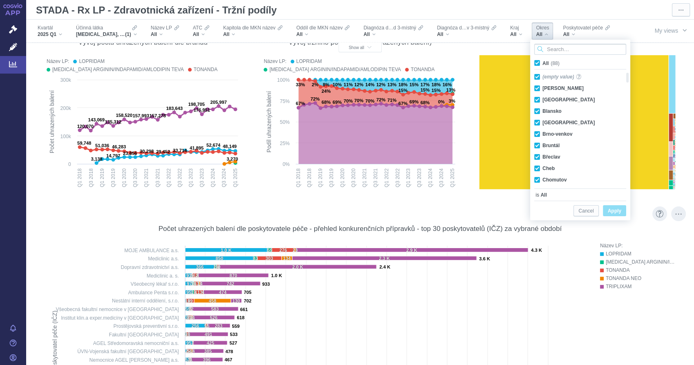
scroll to position [136, 0]
